Goal: Navigation & Orientation: Understand site structure

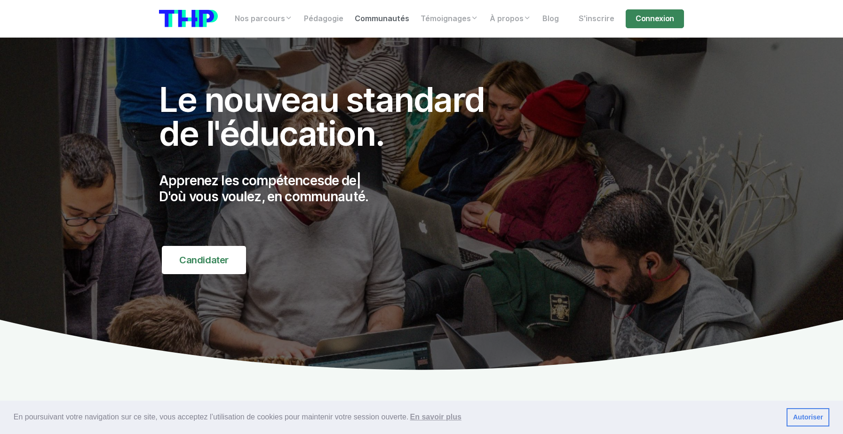
click at [374, 21] on link "Communautés" at bounding box center [382, 18] width 66 height 19
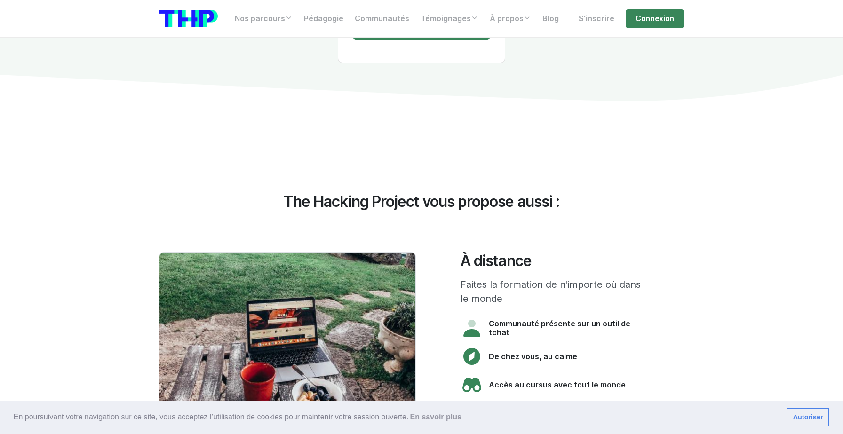
scroll to position [2400, 0]
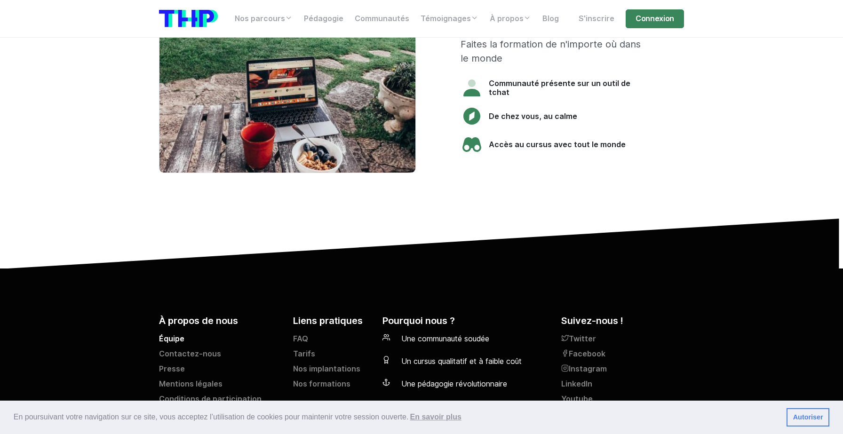
click at [178, 334] on link "Équipe" at bounding box center [220, 341] width 123 height 15
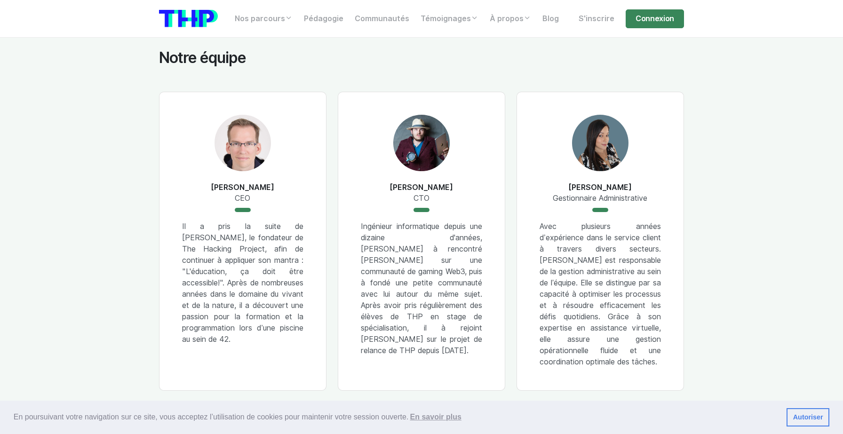
scroll to position [616, 0]
drag, startPoint x: 203, startPoint y: 193, endPoint x: 452, endPoint y: 202, distance: 248.6
click at [452, 202] on div "Lilian MULLER CEO Il a pris la suite de Félix, le fondateur de The Hacking Proj…" at bounding box center [421, 401] width 536 height 621
click at [224, 189] on h6 "Lilian MULLER" at bounding box center [243, 187] width 64 height 10
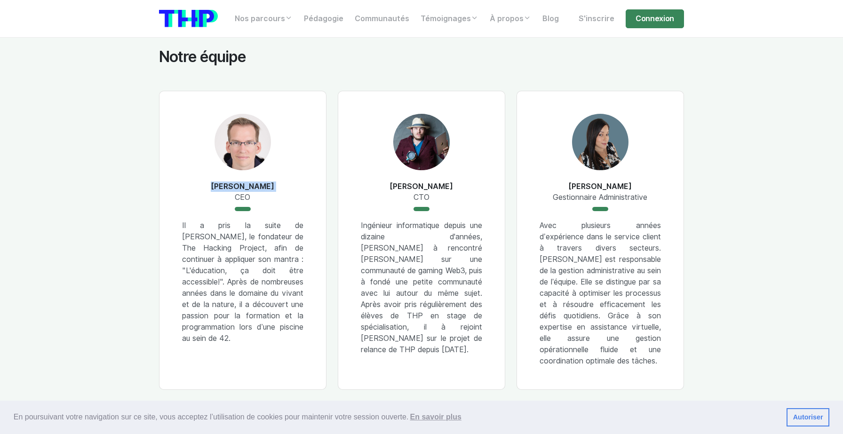
click at [224, 189] on h6 "Lilian MULLER" at bounding box center [243, 187] width 64 height 10
drag, startPoint x: 442, startPoint y: 200, endPoint x: 154, endPoint y: 154, distance: 291.7
click at [154, 154] on div "Lilian MULLER CEO Il a pris la suite de Félix, le fondateur de The Hacking Proj…" at bounding box center [421, 401] width 536 height 621
